Goal: Transaction & Acquisition: Book appointment/travel/reservation

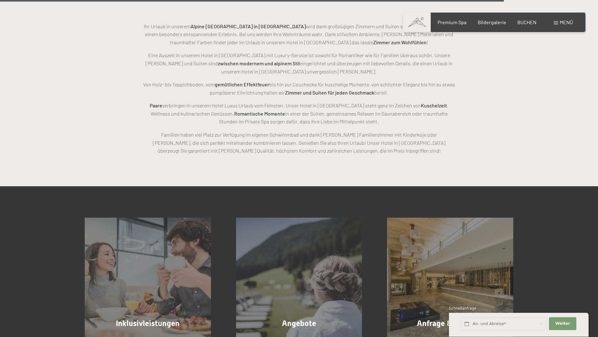
scroll to position [1679, 0]
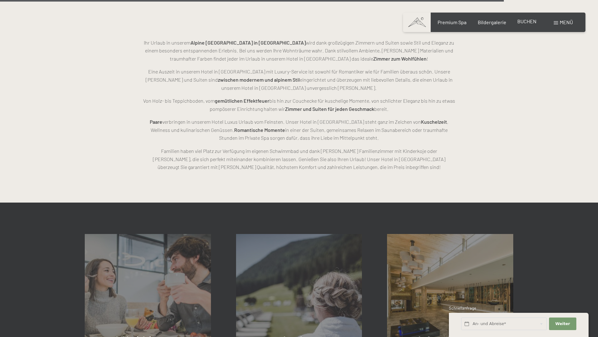
click at [527, 22] on span "BUCHEN" at bounding box center [526, 21] width 19 height 6
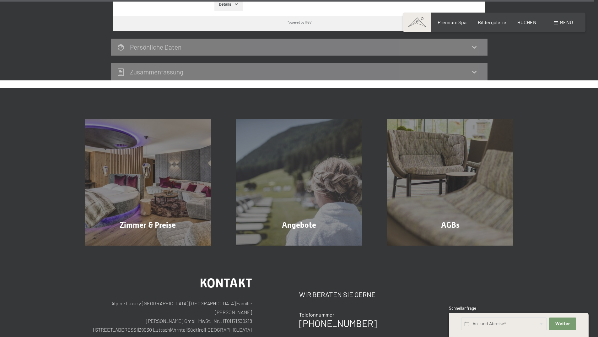
scroll to position [1914, 0]
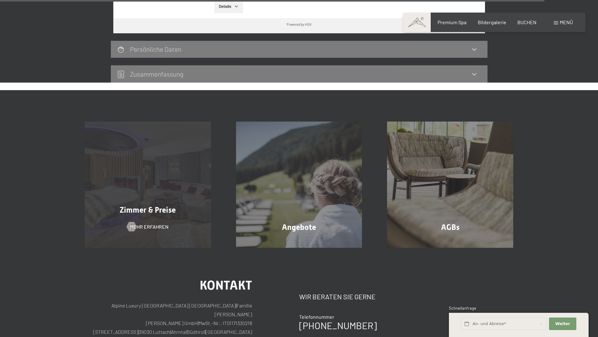
click at [160, 207] on div "Zimmer & Preise Mehr erfahren" at bounding box center [147, 184] width 151 height 126
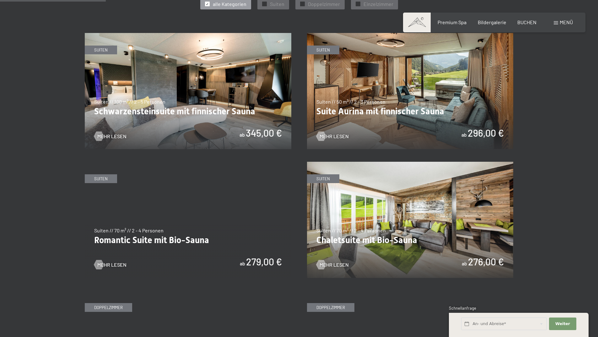
scroll to position [345, 0]
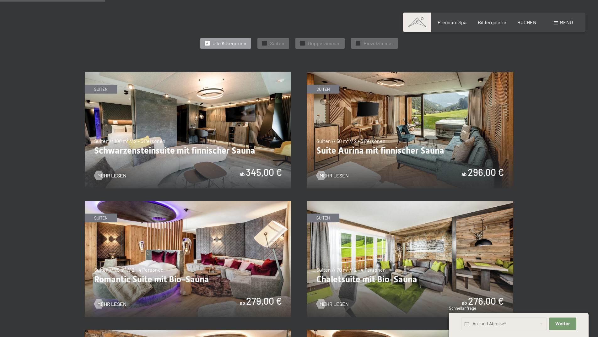
click at [406, 153] on img at bounding box center [410, 130] width 207 height 116
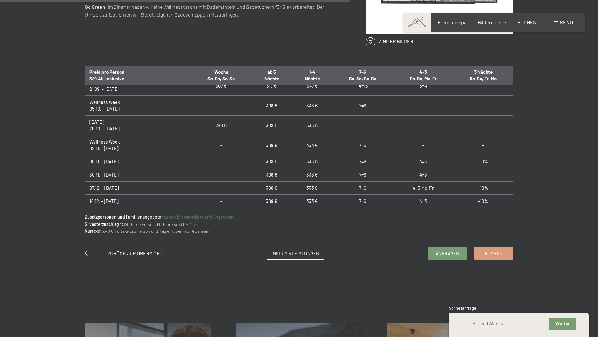
scroll to position [471, 0]
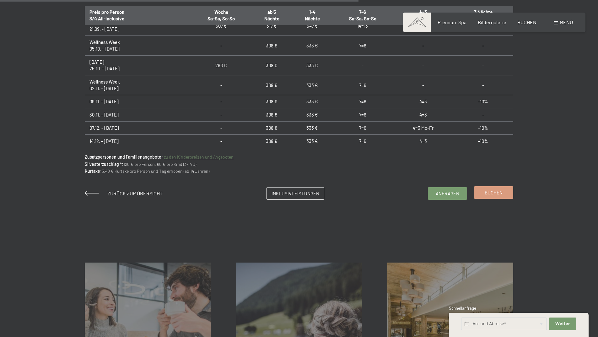
click at [492, 193] on span "Buchen" at bounding box center [494, 192] width 18 height 7
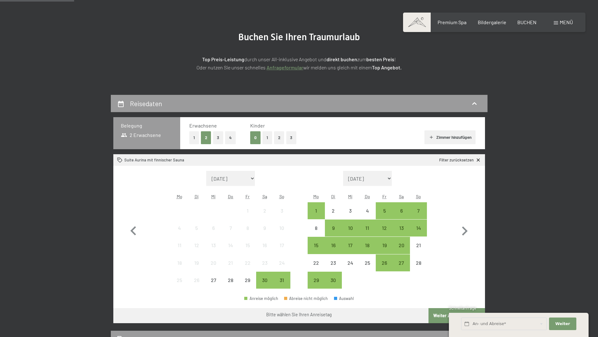
scroll to position [94, 0]
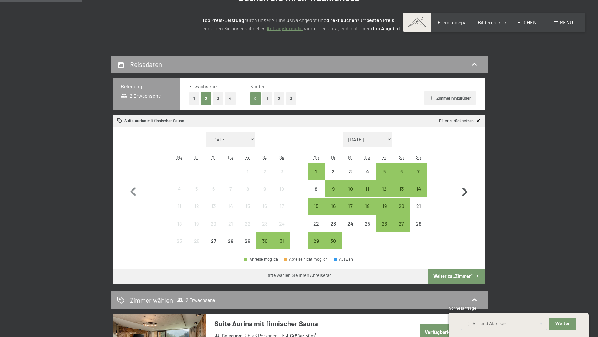
click at [464, 193] on icon "button" at bounding box center [465, 191] width 6 height 9
select select "[DATE]"
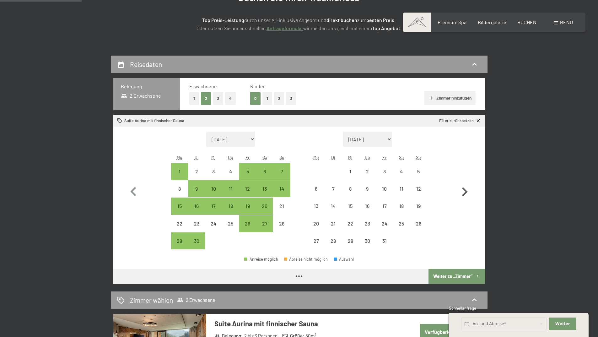
select select "[DATE]"
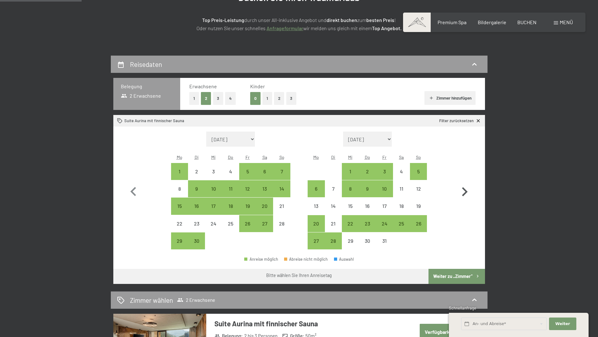
click at [464, 193] on icon "button" at bounding box center [465, 192] width 18 height 18
select select "[DATE]"
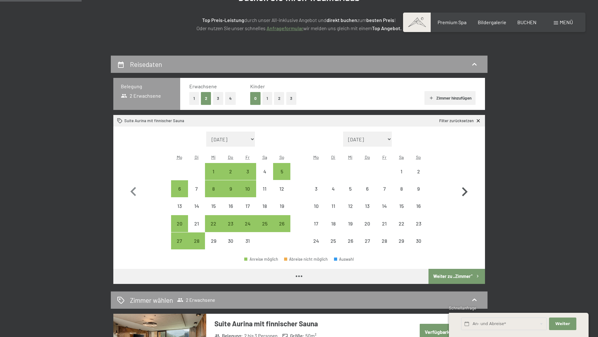
select select "[DATE]"
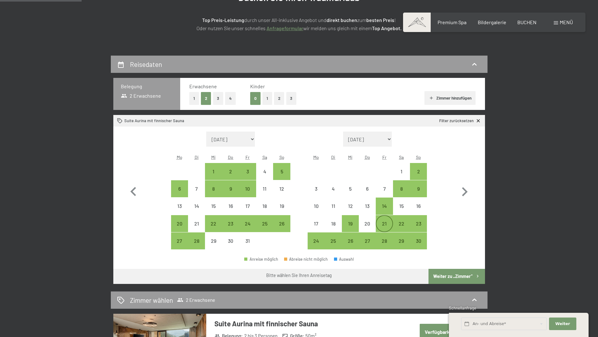
click at [385, 224] on div "21" at bounding box center [384, 229] width 16 height 16
select select "[DATE]"
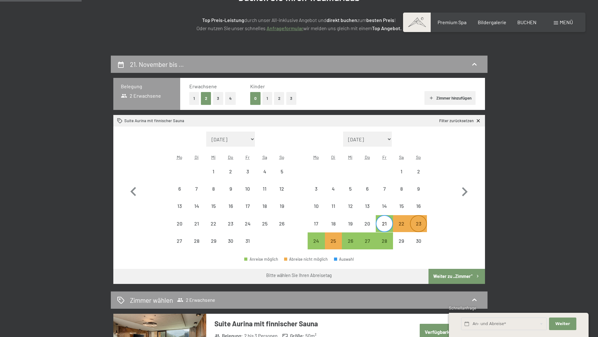
click at [421, 225] on div "23" at bounding box center [419, 229] width 16 height 16
select select "[DATE]"
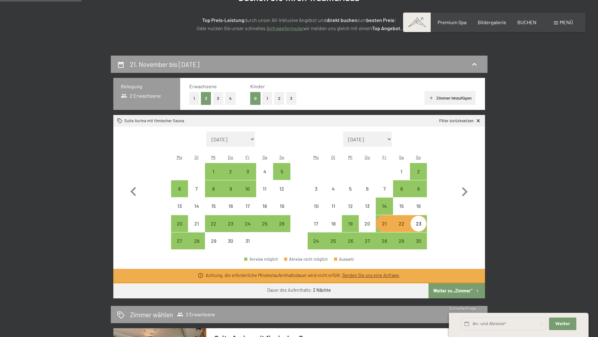
click at [382, 221] on div "21" at bounding box center [384, 229] width 16 height 16
select select "[DATE]"
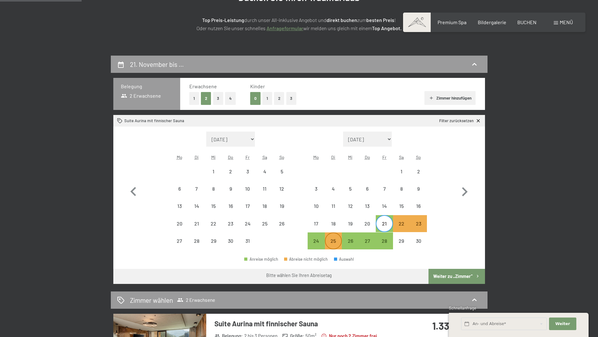
click at [334, 242] on div "25" at bounding box center [334, 246] width 16 height 16
select select "[DATE]"
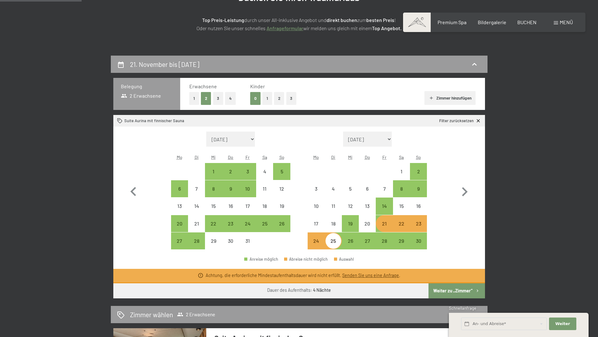
click at [385, 226] on div "21" at bounding box center [384, 229] width 16 height 16
select select "[DATE]"
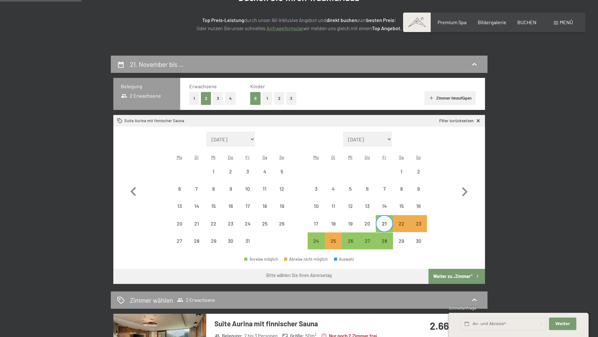
click at [385, 226] on div "21" at bounding box center [384, 229] width 16 height 16
select select "[DATE]"
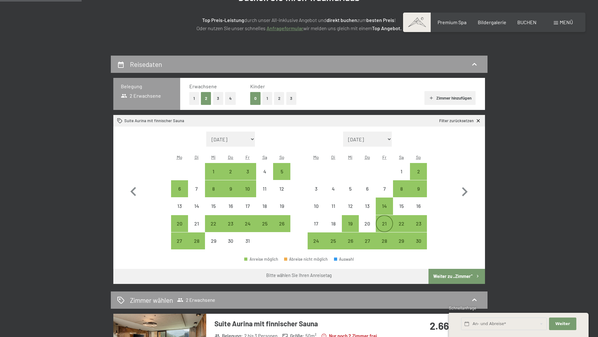
click at [385, 224] on div "21" at bounding box center [384, 229] width 16 height 16
select select "[DATE]"
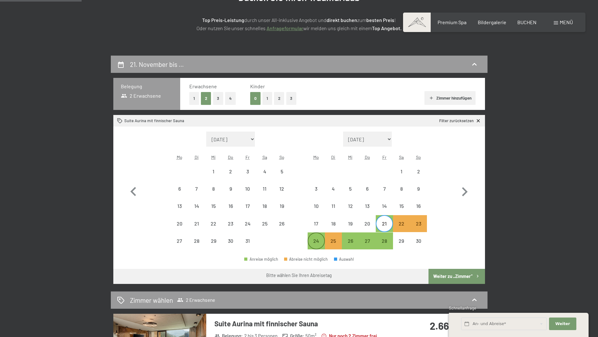
click at [314, 243] on div "24" at bounding box center [316, 246] width 16 height 16
select select "[DATE]"
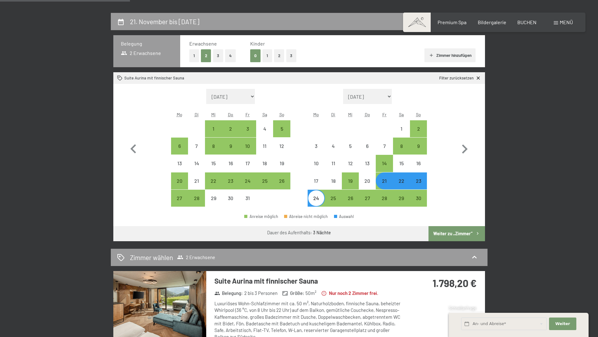
scroll to position [126, 0]
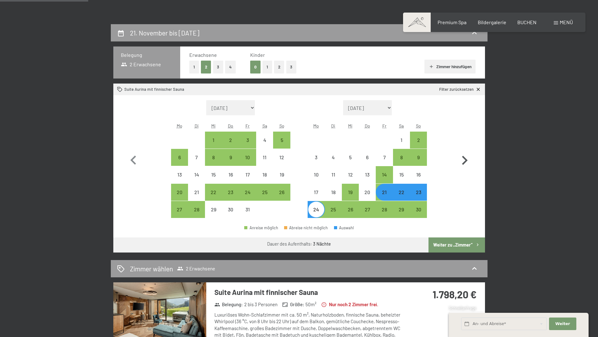
click at [463, 158] on icon "button" at bounding box center [465, 160] width 18 height 18
select select "[DATE]"
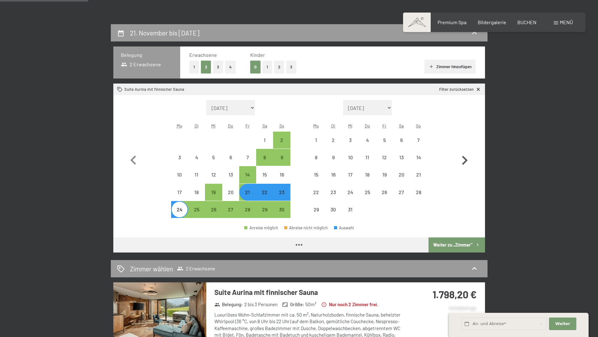
select select "[DATE]"
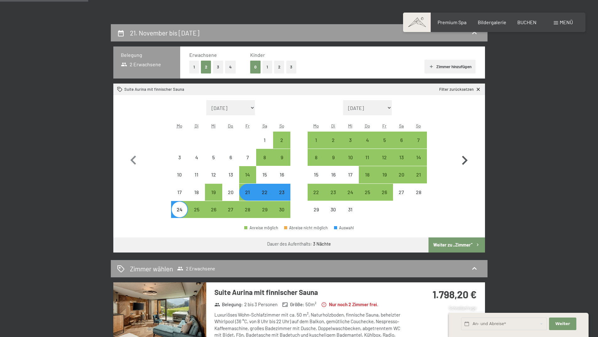
click at [463, 158] on icon "button" at bounding box center [465, 160] width 18 height 18
select select "[DATE]"
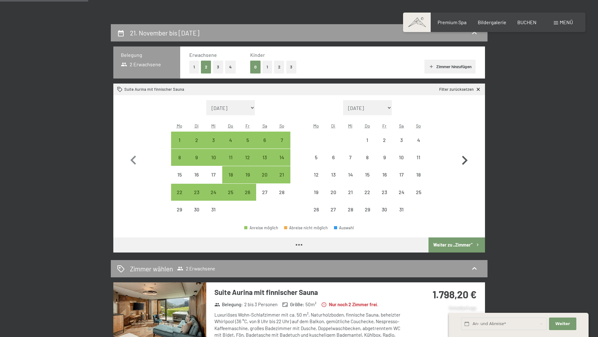
select select "[DATE]"
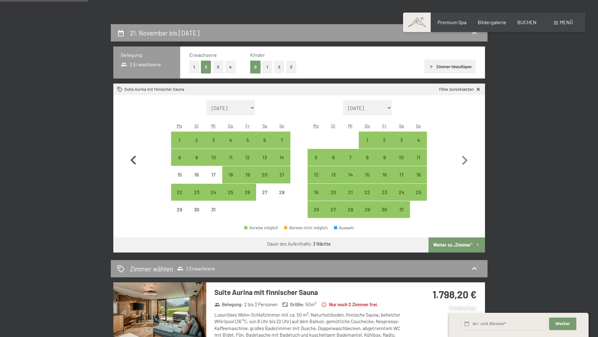
click at [136, 161] on icon "button" at bounding box center [133, 160] width 18 height 18
select select "[DATE]"
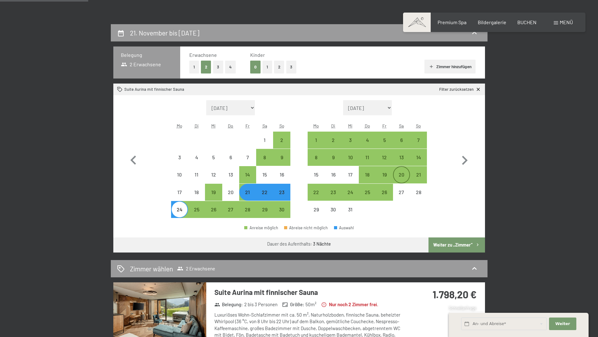
click at [399, 175] on div "20" at bounding box center [402, 180] width 16 height 16
select select "[DATE]"
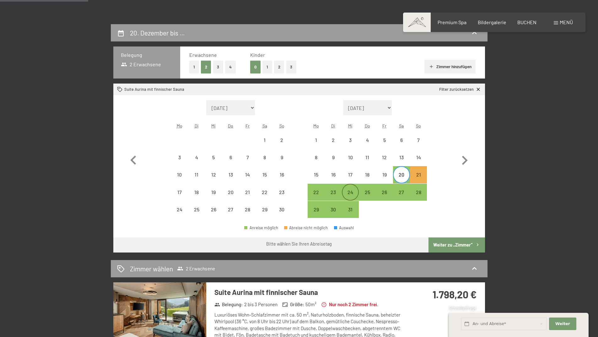
click at [350, 197] on div "24" at bounding box center [350, 198] width 16 height 16
select select "[DATE]"
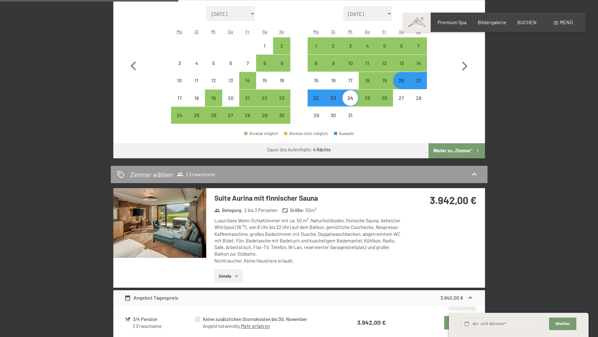
scroll to position [251, 0]
